Goal: Task Accomplishment & Management: Use online tool/utility

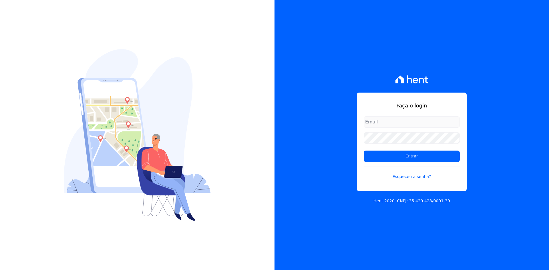
click at [387, 120] on input "email" at bounding box center [412, 121] width 96 height 11
click at [391, 122] on input "email" at bounding box center [412, 121] width 96 height 11
type input "[PERSON_NAME][EMAIL_ADDRESS][DOMAIN_NAME]"
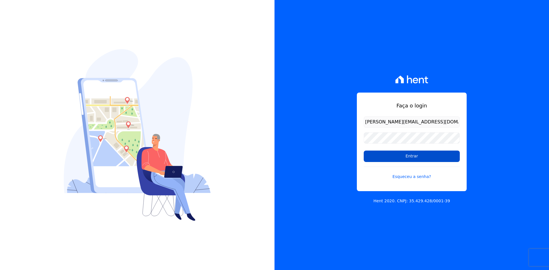
click at [399, 156] on input "Entrar" at bounding box center [412, 156] width 96 height 11
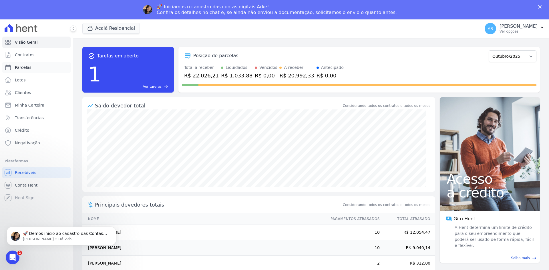
click at [31, 66] on link "Parcelas" at bounding box center [36, 67] width 68 height 11
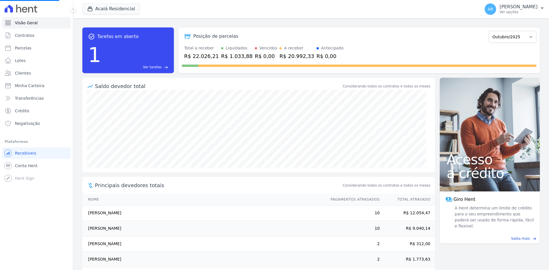
select select
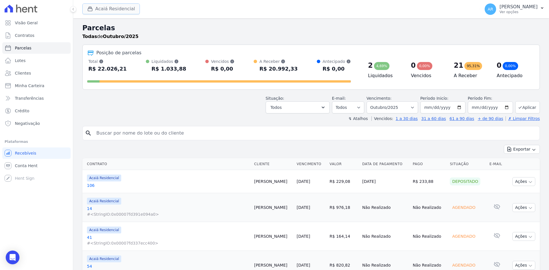
click at [100, 11] on button "Acaiá Residencial" at bounding box center [111, 8] width 58 height 11
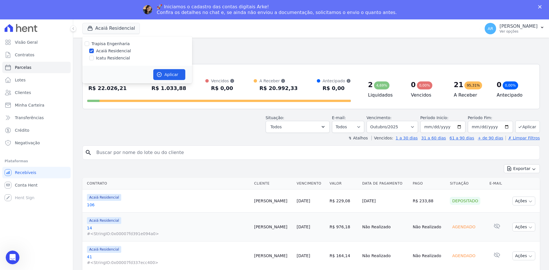
click at [106, 38] on div "Trapisa Engenharia Acaiá Residencial Icatu Residencial" at bounding box center [137, 50] width 110 height 29
drag, startPoint x: 111, startPoint y: 51, endPoint x: 111, endPoint y: 56, distance: 4.3
click at [111, 52] on label "Acaiá Residencial" at bounding box center [113, 51] width 35 height 6
click at [94, 52] on input "Acaiá Residencial" at bounding box center [91, 51] width 5 height 5
checkbox input "false"
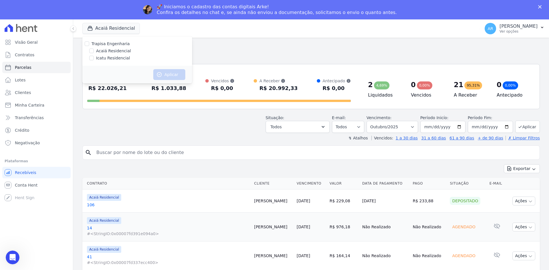
click at [112, 58] on label "Icatu Residencial" at bounding box center [113, 58] width 34 height 6
click at [94, 58] on input "Icatu Residencial" at bounding box center [91, 58] width 5 height 5
checkbox input "true"
click at [113, 52] on label "Acaiá Residencial" at bounding box center [113, 51] width 35 height 6
click at [94, 52] on input "Acaiá Residencial" at bounding box center [91, 51] width 5 height 5
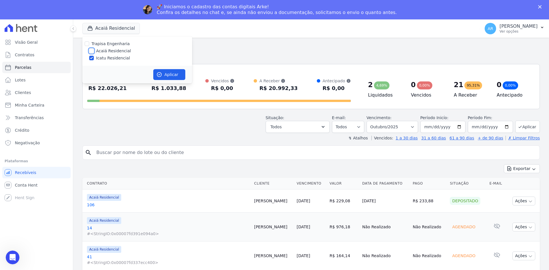
checkbox input "true"
click at [154, 75] on button "Aplicar" at bounding box center [169, 74] width 32 height 11
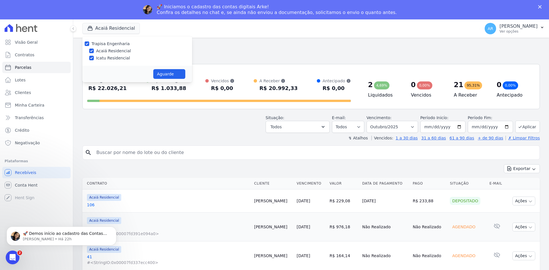
select select
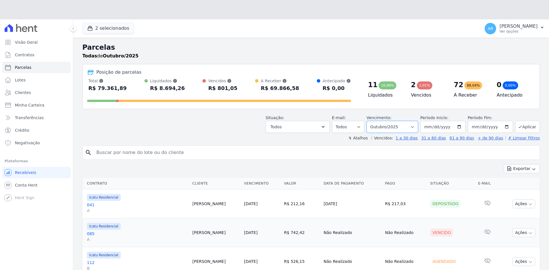
click at [382, 107] on header "Parcelas Todas de Outubro/2025 Posição de parcelas Total Soma das parcelas paga…" at bounding box center [311, 91] width 458 height 99
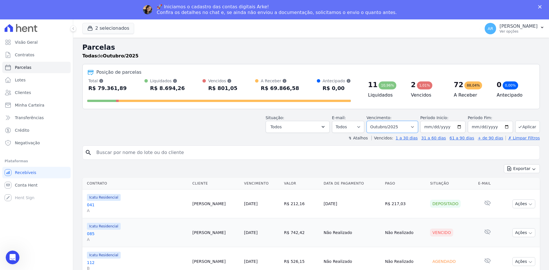
select select "09/2025"
click at [371, 121] on select "Filtrar por período ──────── Todos os meses Fevereiro/2024 Março/2024 Abril/202…" at bounding box center [392, 127] width 51 height 12
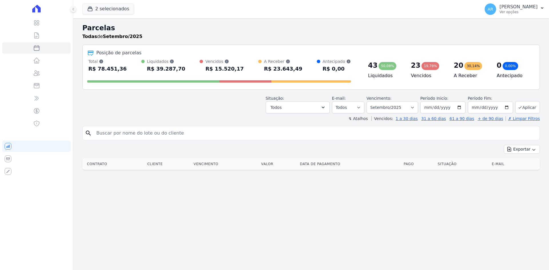
select select
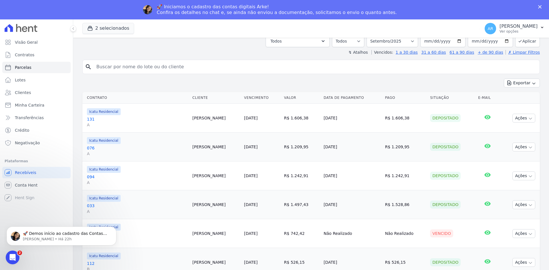
scroll to position [57, 0]
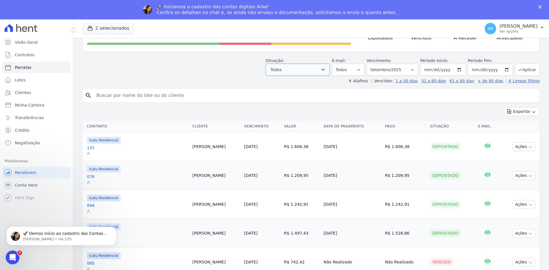
click at [310, 70] on button "Todos" at bounding box center [298, 70] width 64 height 12
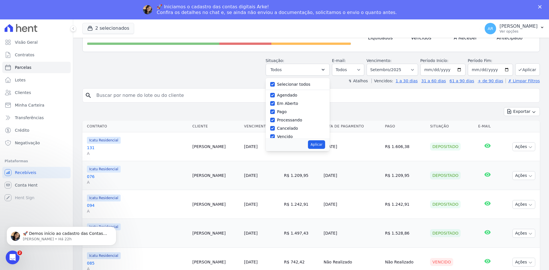
click at [366, 95] on input "search" at bounding box center [315, 95] width 445 height 11
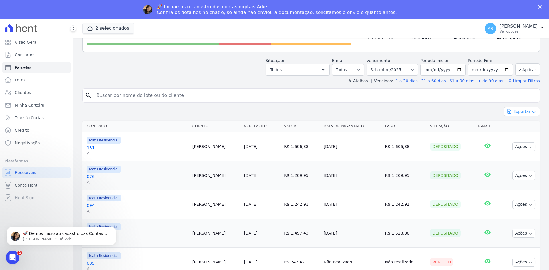
click at [512, 111] on button "Exportar" at bounding box center [522, 111] width 36 height 9
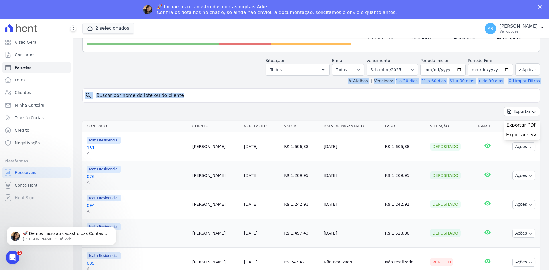
drag, startPoint x: 455, startPoint y: 104, endPoint x: 530, endPoint y: 109, distance: 75.7
click at [521, 114] on button "Exportar" at bounding box center [522, 111] width 36 height 9
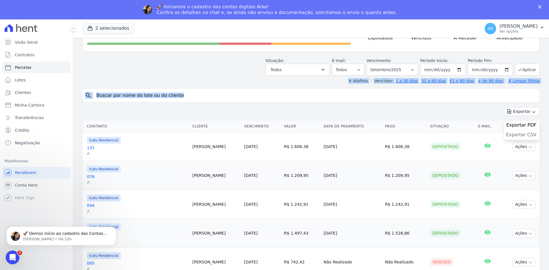
click at [516, 135] on span "Exportar CSV" at bounding box center [521, 135] width 30 height 6
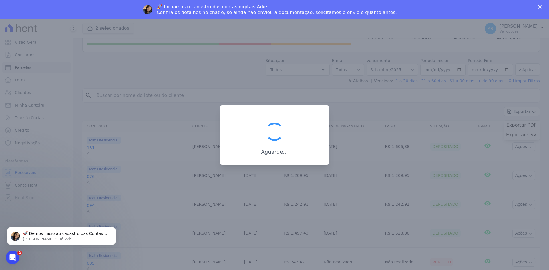
click at [217, 96] on div at bounding box center [274, 135] width 549 height 270
click at [178, 122] on body "Visão Geral Contratos Parcelas Lotes Clientes Minha Carteira Transferências Cré…" at bounding box center [274, 154] width 549 height 270
